Goal: Task Accomplishment & Management: Use online tool/utility

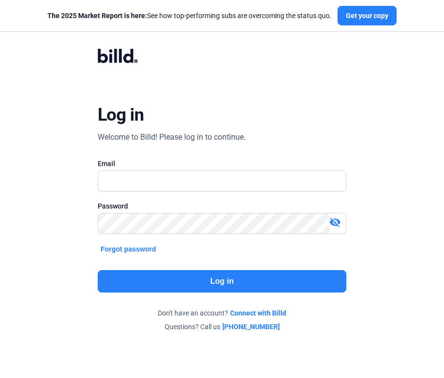
type input "[EMAIL_ADDRESS][DOMAIN_NAME]"
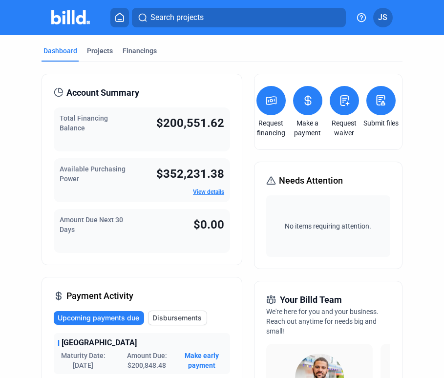
scroll to position [0, 59]
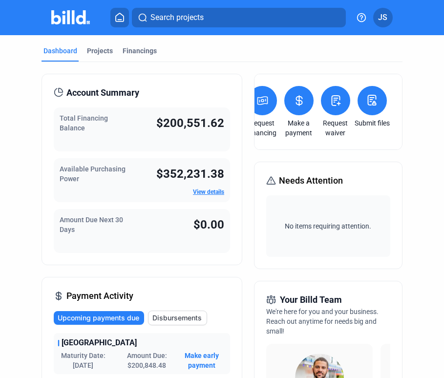
click at [338, 104] on icon at bounding box center [336, 101] width 8 height 10
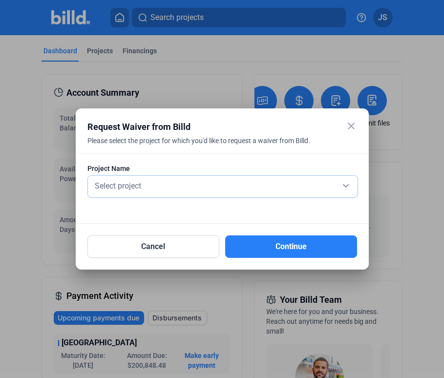
click at [150, 185] on div "Select project" at bounding box center [223, 185] width 260 height 14
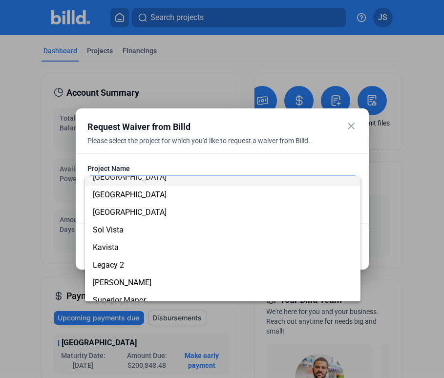
scroll to position [0, 0]
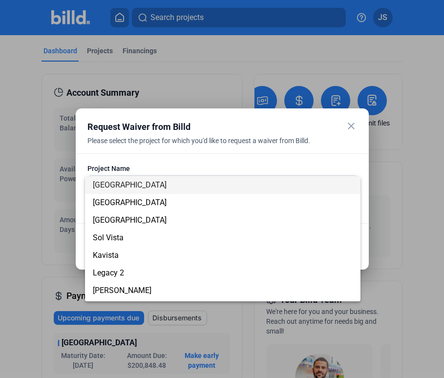
click at [126, 186] on span "[GEOGRAPHIC_DATA]" at bounding box center [130, 184] width 74 height 9
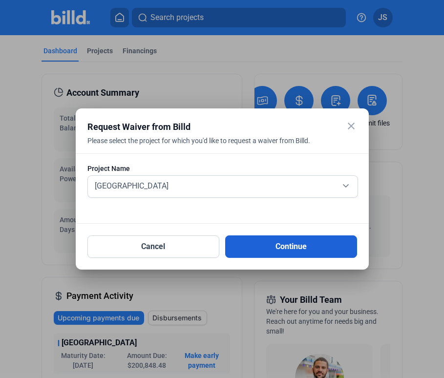
click at [264, 253] on button "Continue" at bounding box center [291, 246] width 132 height 22
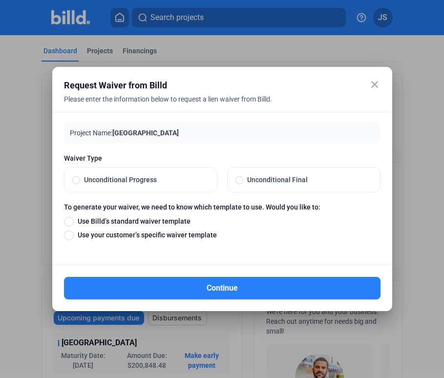
click at [239, 183] on span at bounding box center [239, 180] width 8 height 8
click at [239, 183] on input "Unconditional Final" at bounding box center [239, 179] width 8 height 9
radio input "true"
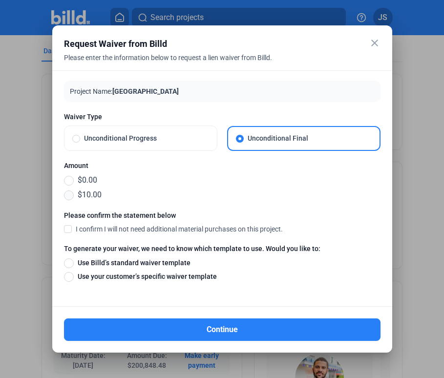
click at [70, 197] on span at bounding box center [69, 195] width 10 height 10
click at [70, 197] on input "$10.00" at bounding box center [69, 194] width 10 height 11
radio input "true"
click at [68, 230] on span at bounding box center [68, 228] width 8 height 9
click at [0, 0] on input "I confirm I will not need additional material purchases on this project." at bounding box center [0, 0] width 0 height 0
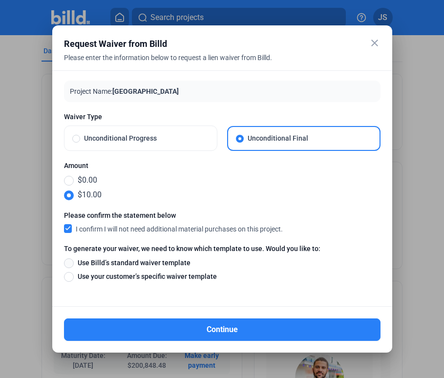
click at [70, 265] on span at bounding box center [69, 263] width 10 height 10
click at [70, 265] on input "Use Billd’s standard waiver template" at bounding box center [69, 262] width 10 height 11
radio input "true"
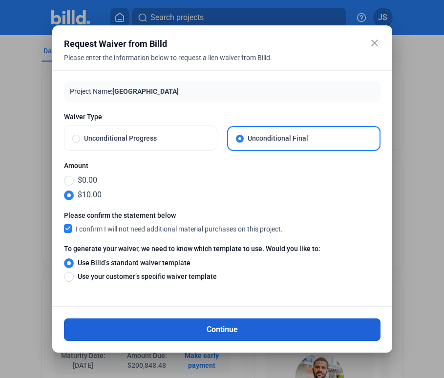
click at [181, 332] on button "Continue" at bounding box center [222, 329] width 316 height 22
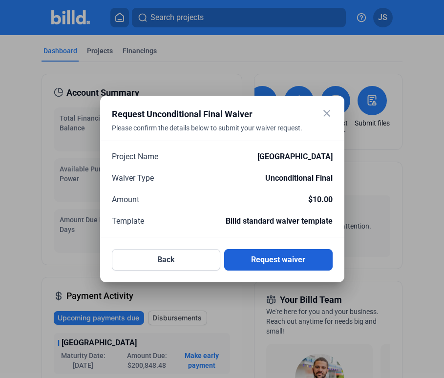
click at [279, 261] on button "Request waiver" at bounding box center [278, 259] width 108 height 21
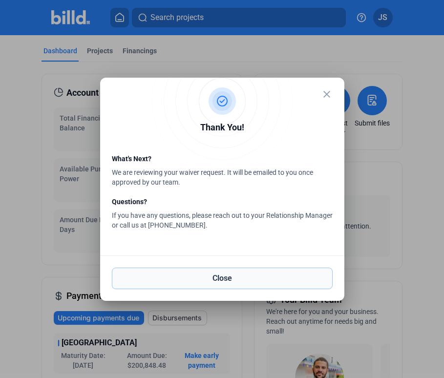
click at [221, 282] on button "Close" at bounding box center [222, 278] width 221 height 21
